Goal: Information Seeking & Learning: Learn about a topic

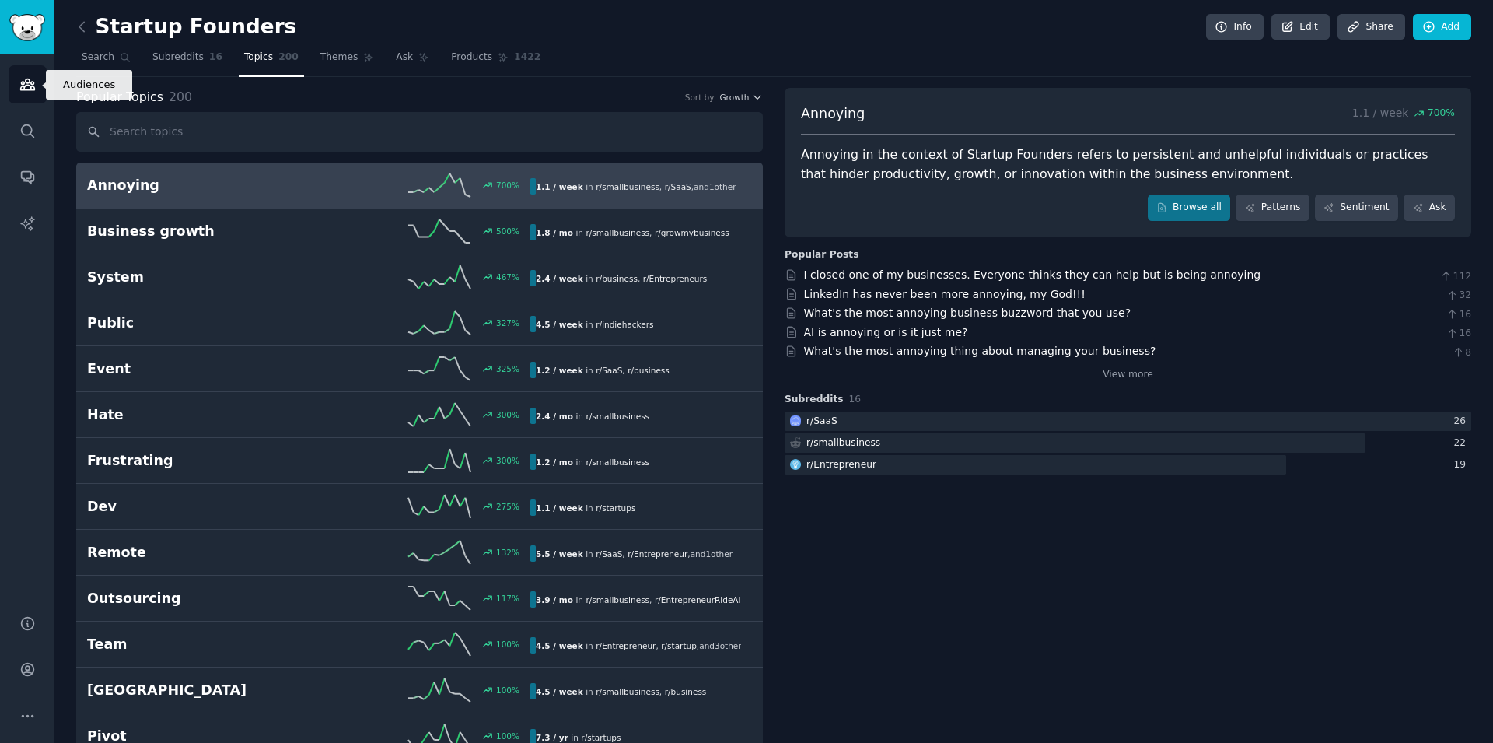
click at [21, 81] on icon "Sidebar" at bounding box center [27, 84] width 16 height 16
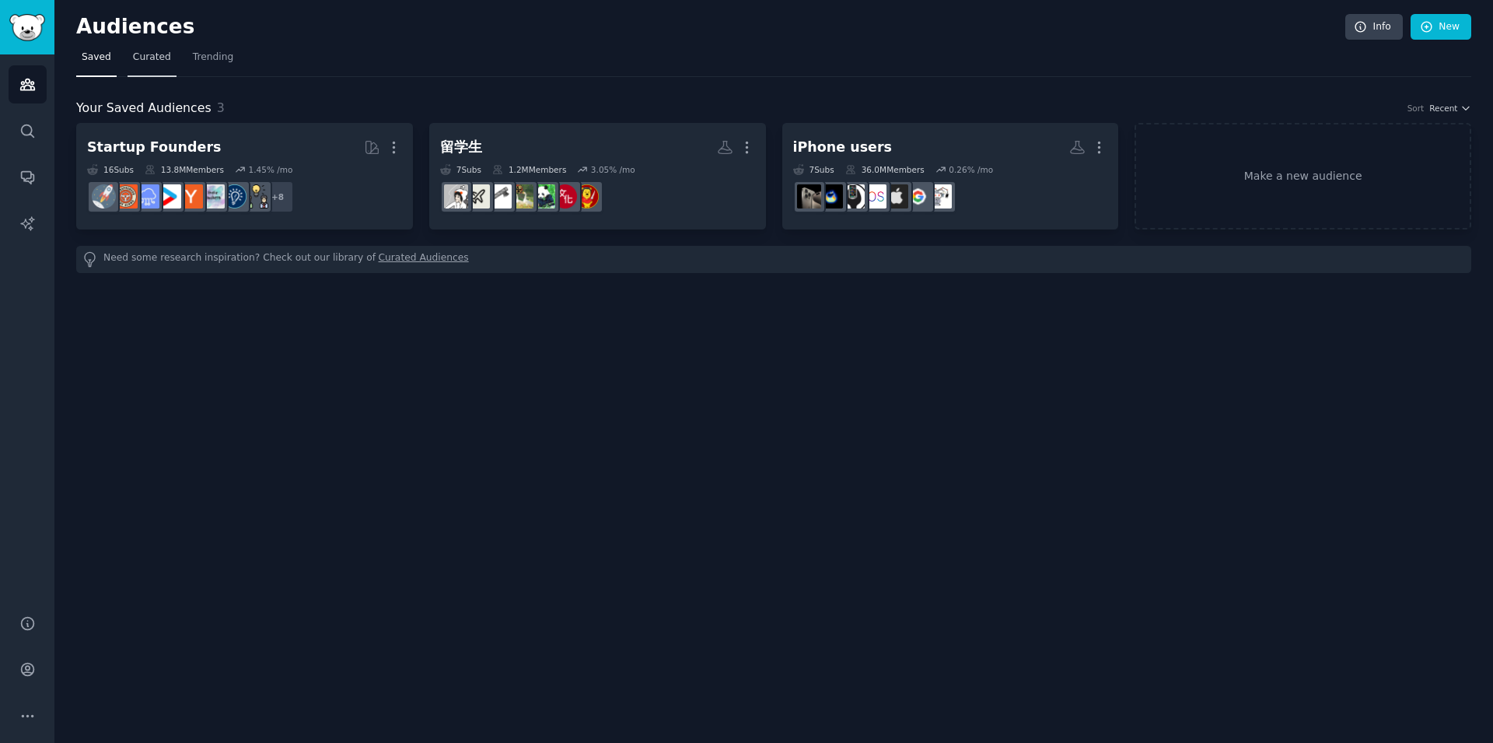
click at [147, 55] on span "Curated" at bounding box center [152, 58] width 38 height 14
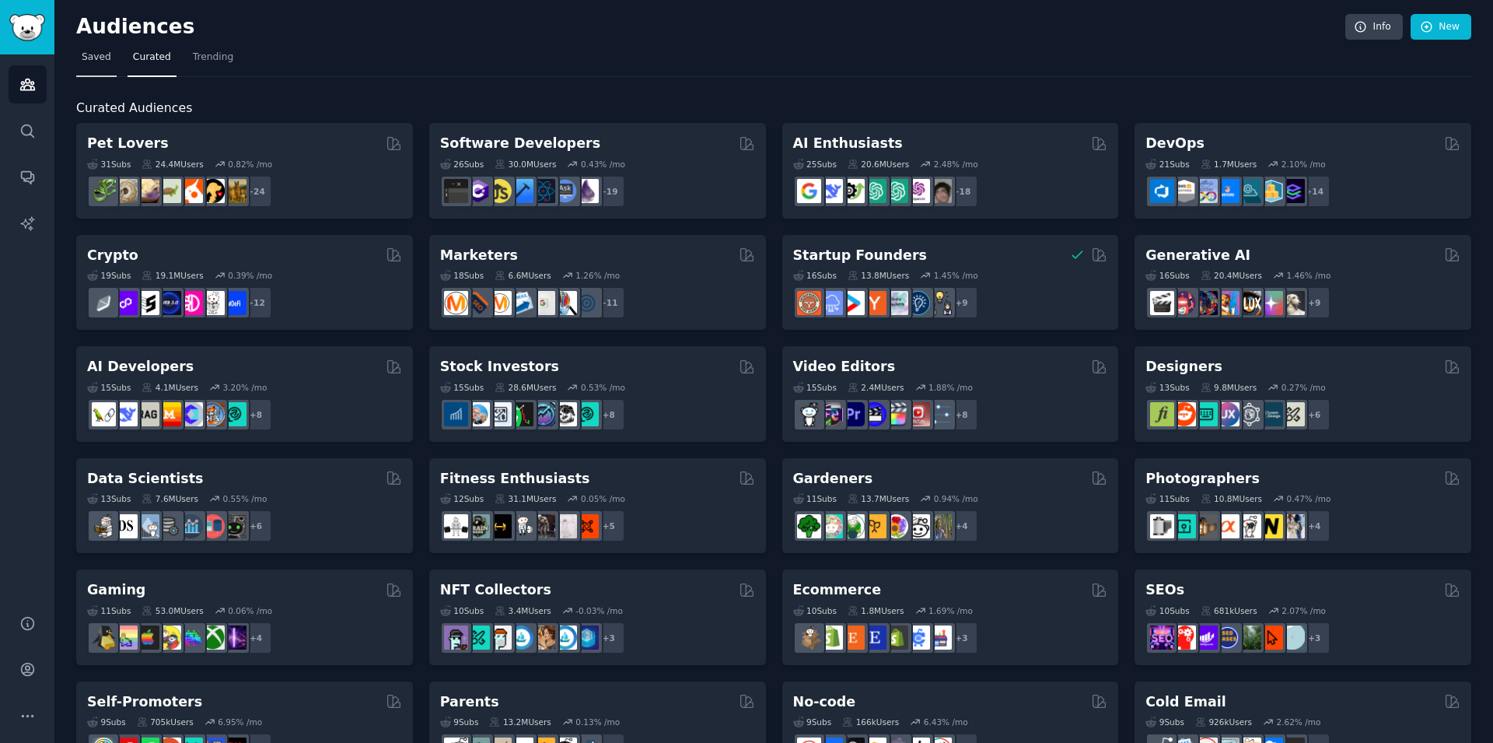
click at [90, 66] on link "Saved" at bounding box center [96, 61] width 40 height 32
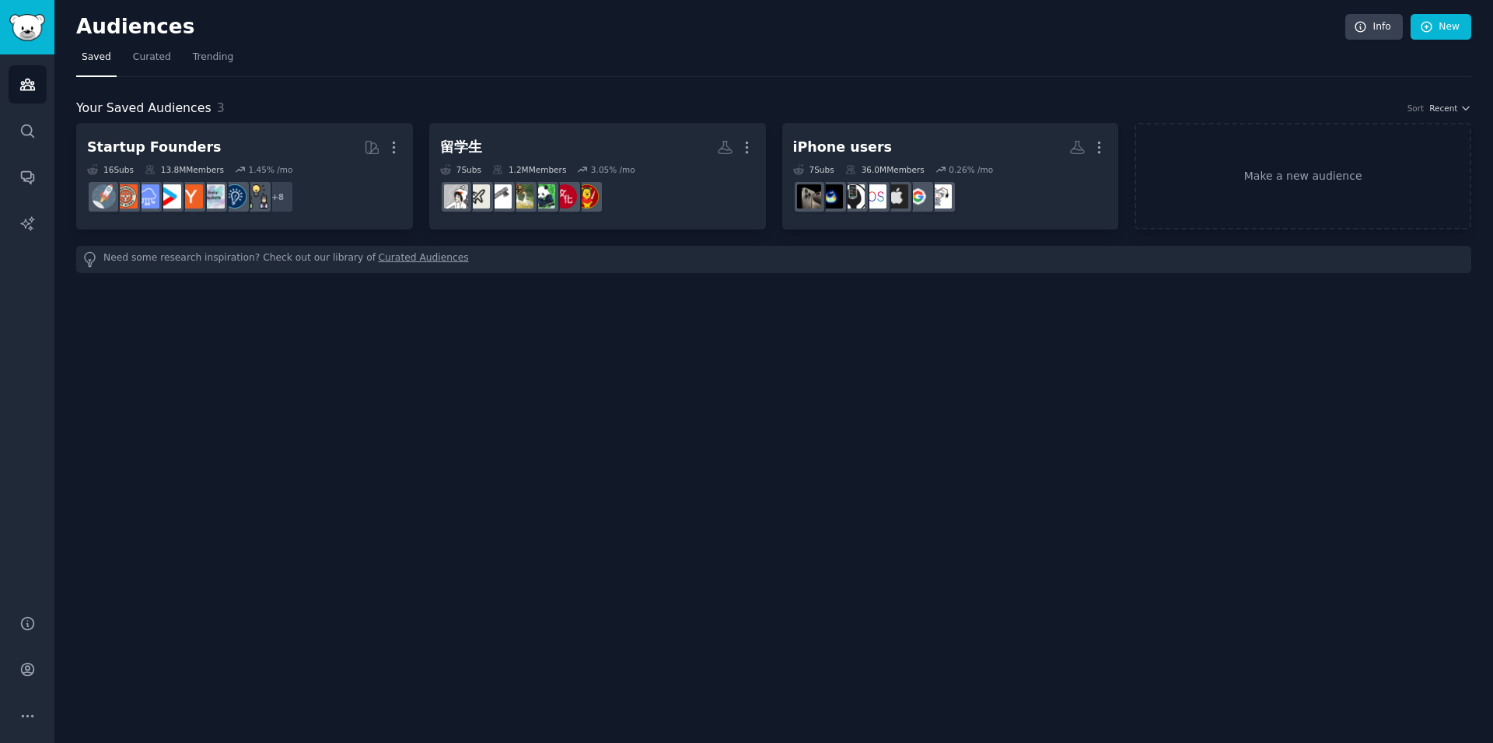
click at [1082, 437] on div "Audiences Info New Saved Curated Trending Your Saved Audiences 3 Sort Recent St…" at bounding box center [773, 371] width 1439 height 743
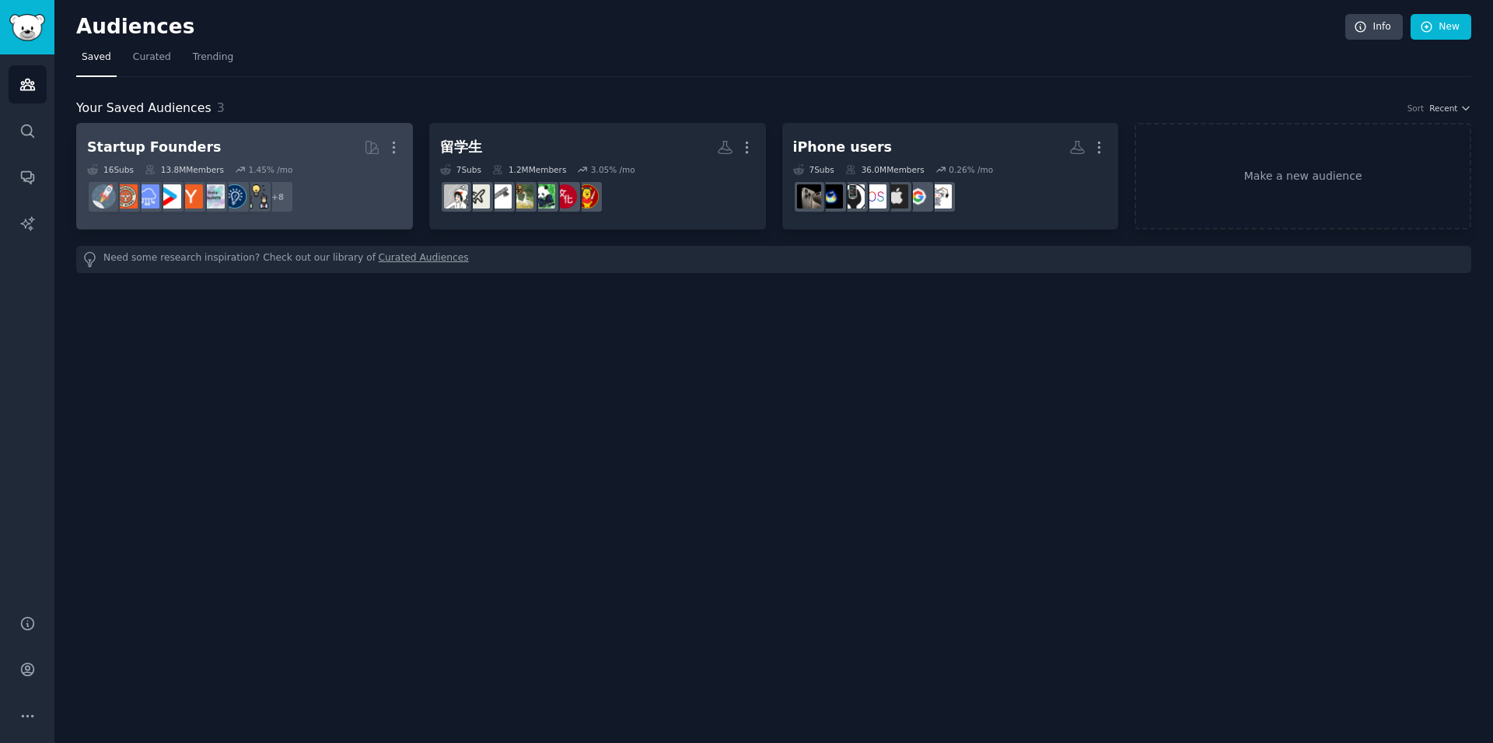
click at [246, 140] on h2 "Startup Founders More" at bounding box center [244, 147] width 315 height 27
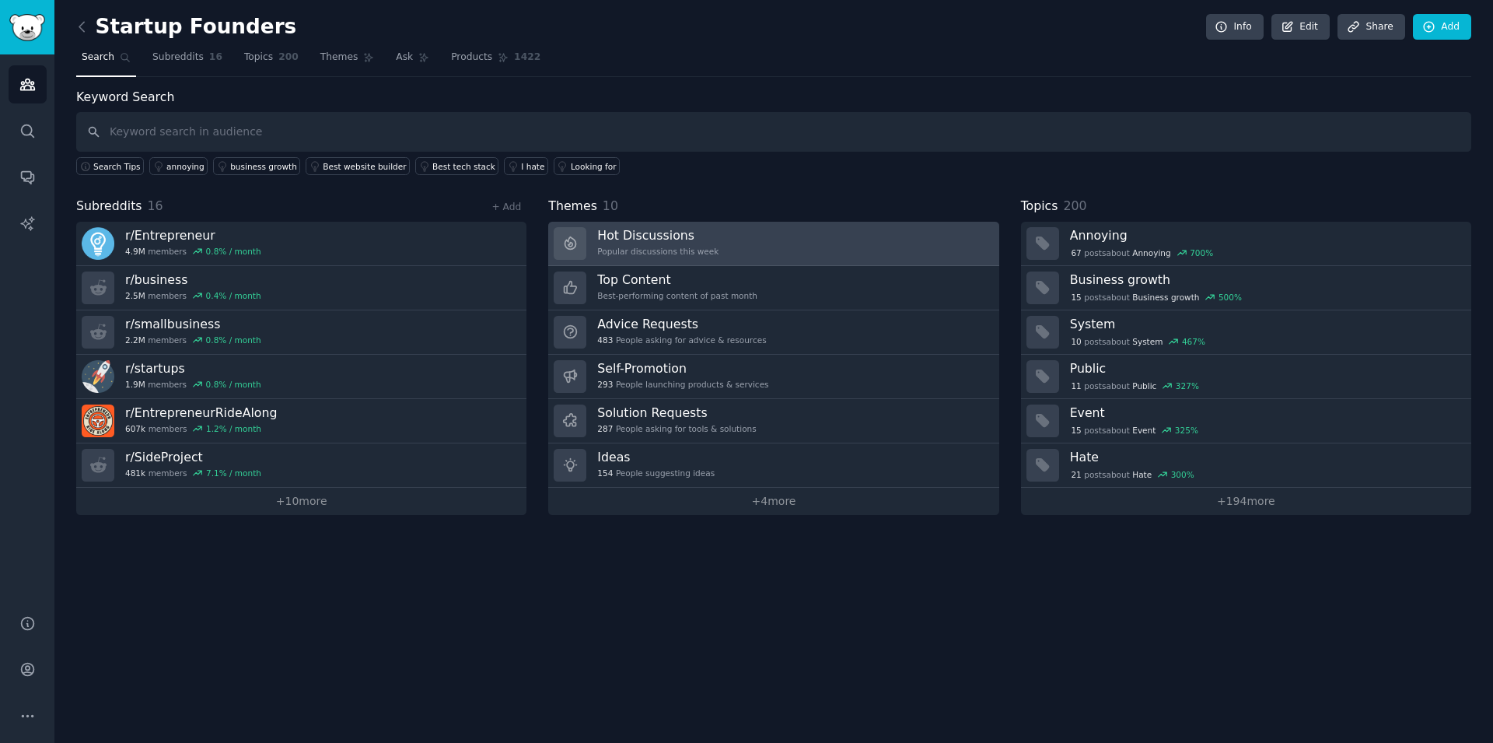
click at [753, 236] on link "Hot Discussions Popular discussions this week" at bounding box center [773, 244] width 450 height 44
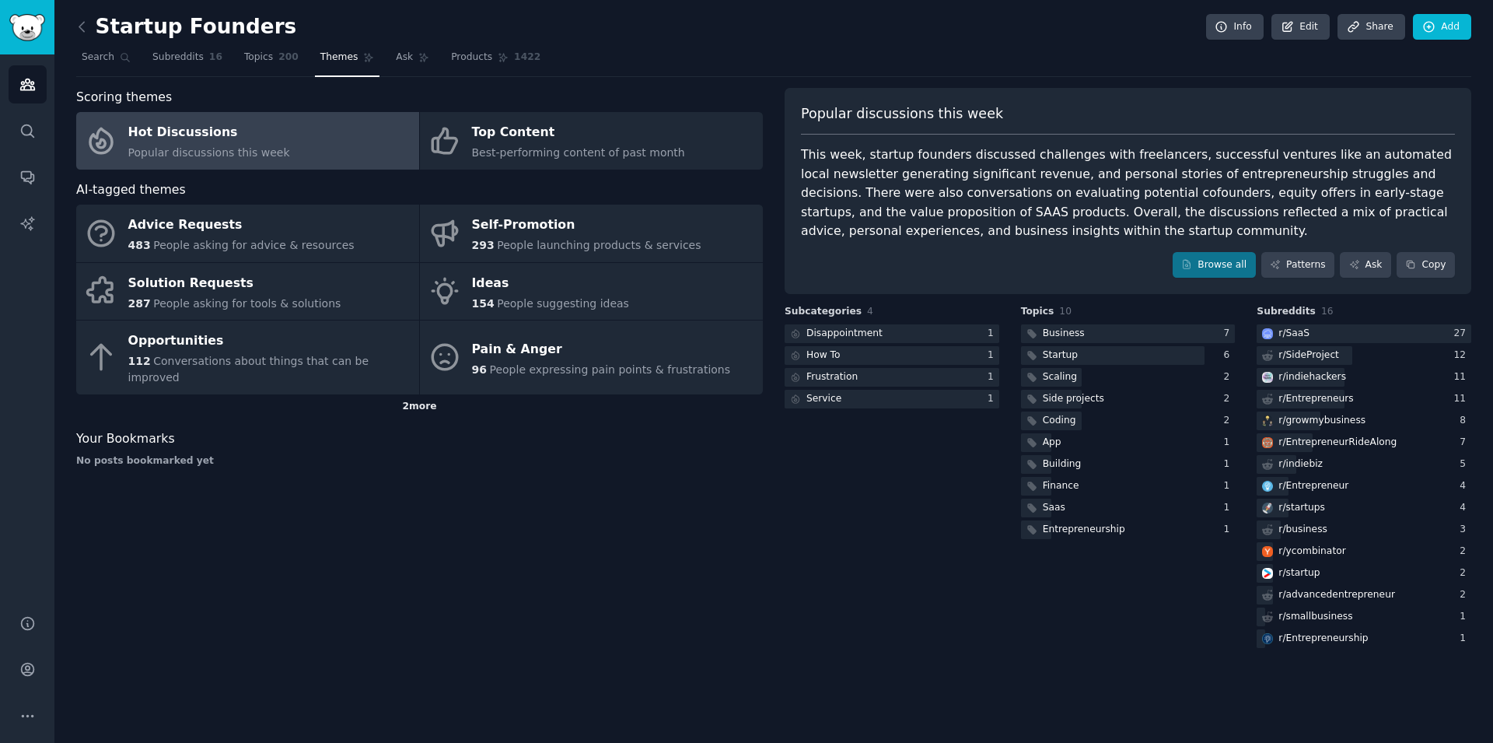
click at [428, 394] on div "2 more" at bounding box center [419, 406] width 687 height 25
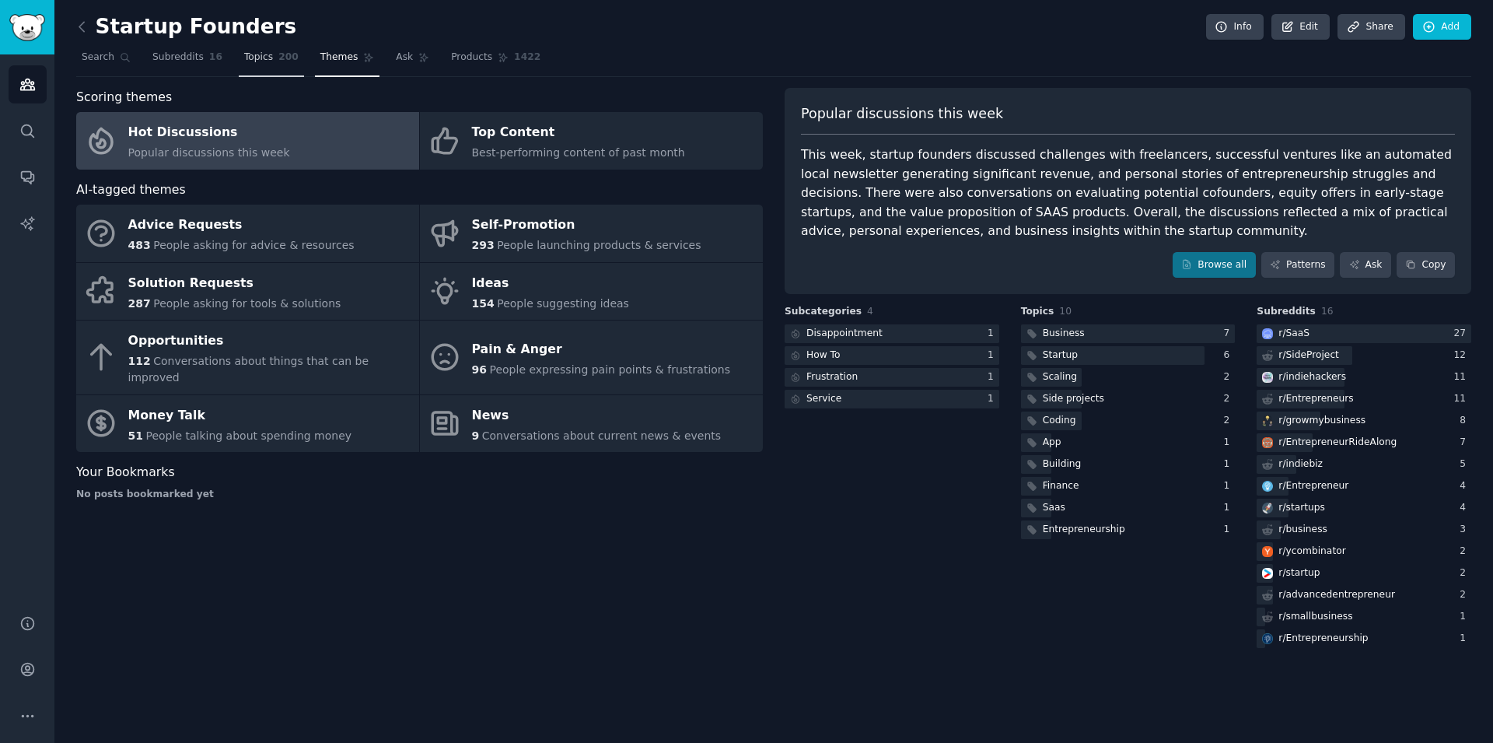
click at [256, 59] on span "Topics" at bounding box center [258, 58] width 29 height 14
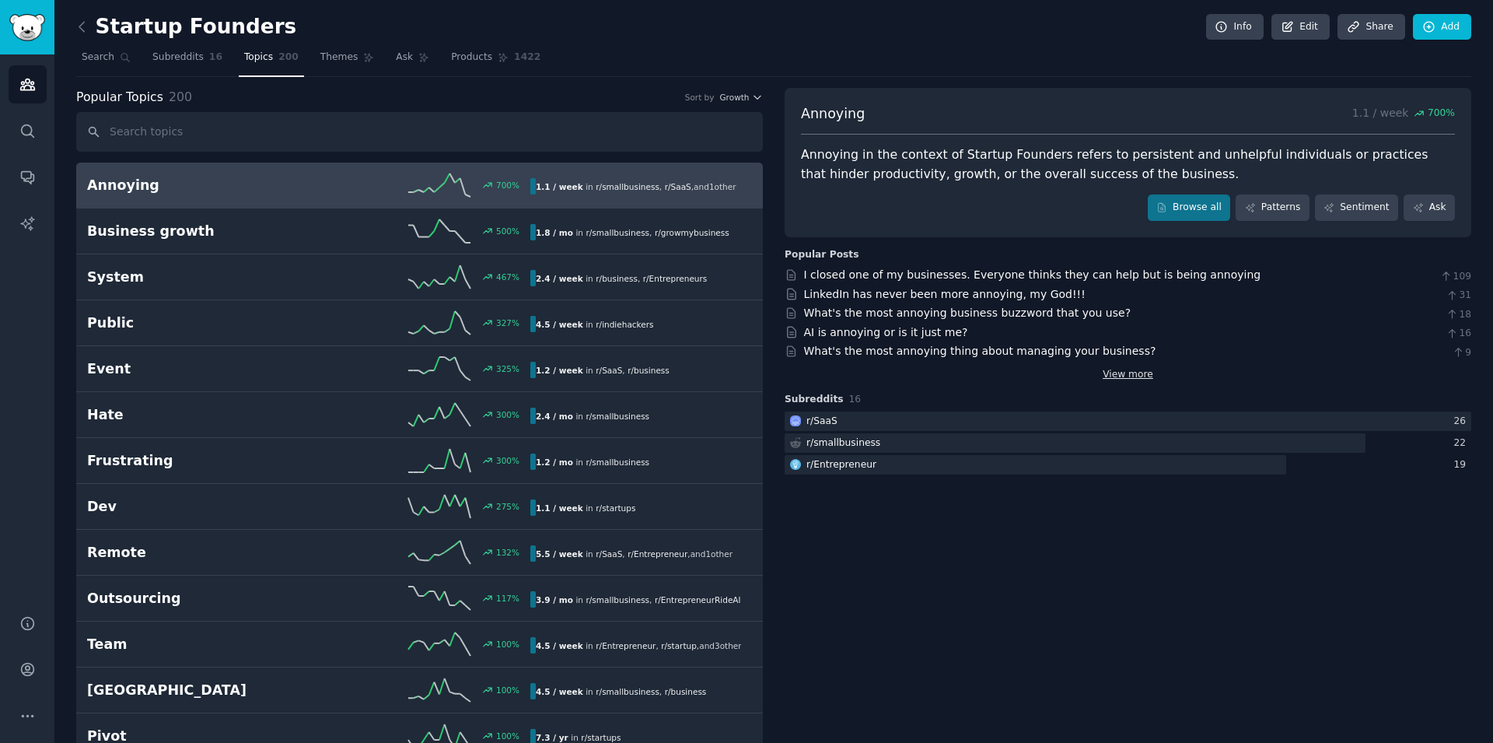
click at [1117, 372] on link "View more" at bounding box center [1128, 375] width 51 height 14
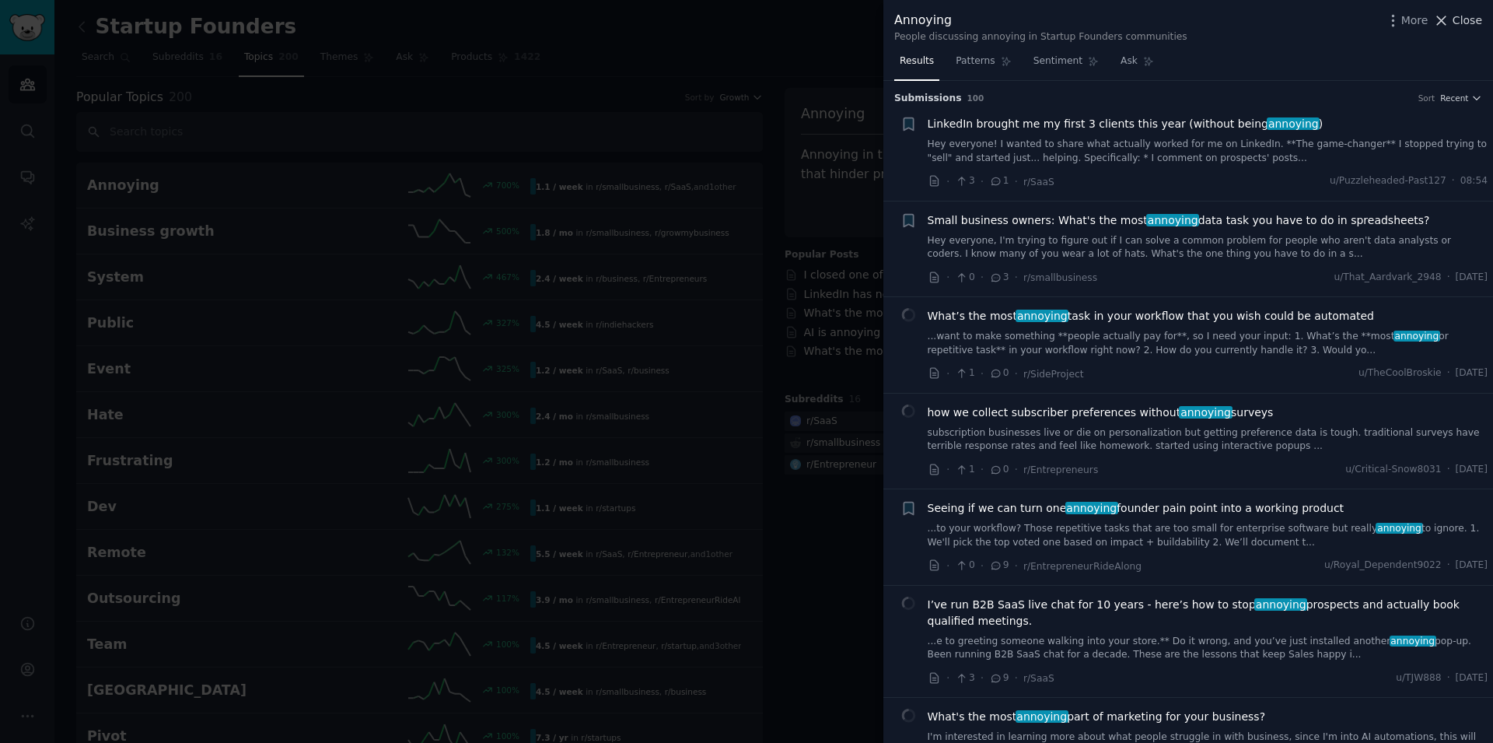
click at [1472, 21] on span "Close" at bounding box center [1468, 20] width 30 height 16
